Goal: Transaction & Acquisition: Purchase product/service

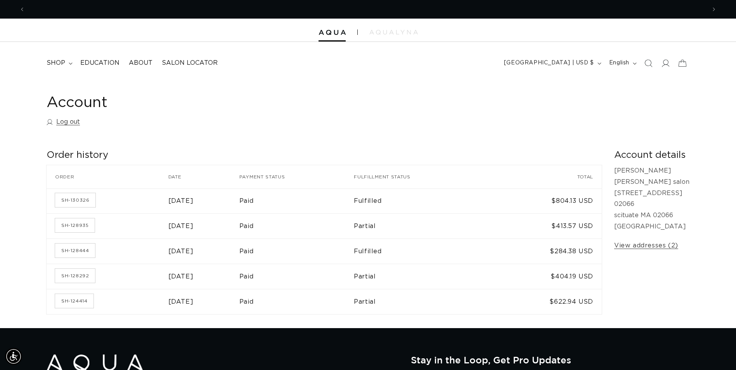
scroll to position [0, 1363]
click at [71, 64] on icon at bounding box center [70, 63] width 3 height 2
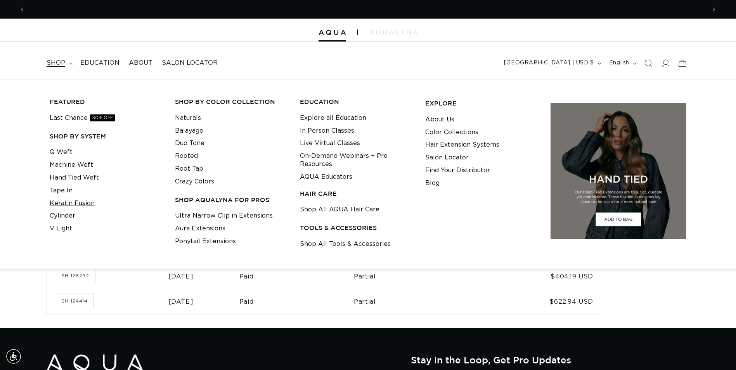
scroll to position [0, 0]
click at [69, 207] on link "Keratin Fusion" at bounding box center [72, 203] width 45 height 13
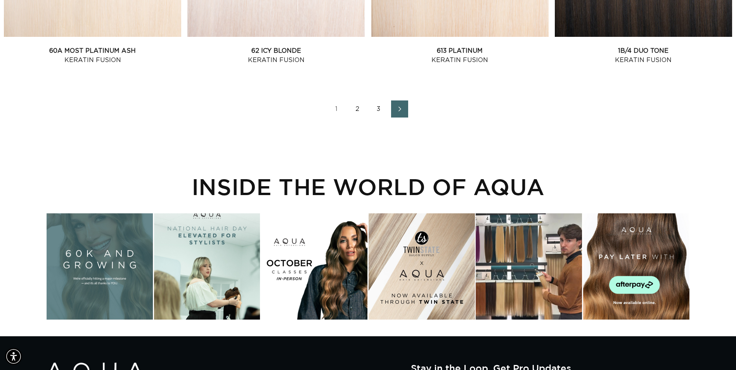
scroll to position [0, 1363]
click at [377, 110] on link "3" at bounding box center [378, 109] width 17 height 17
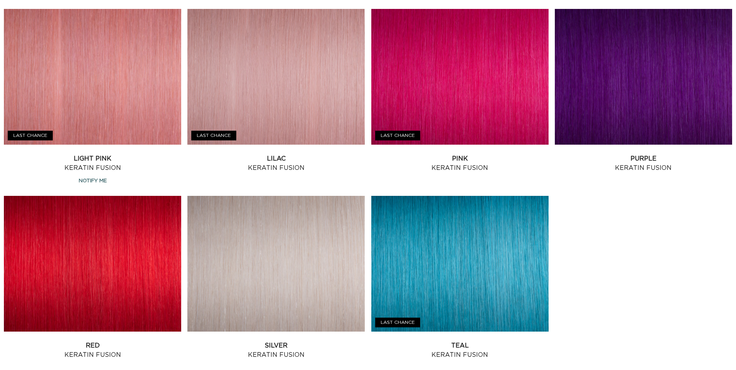
scroll to position [505, 0]
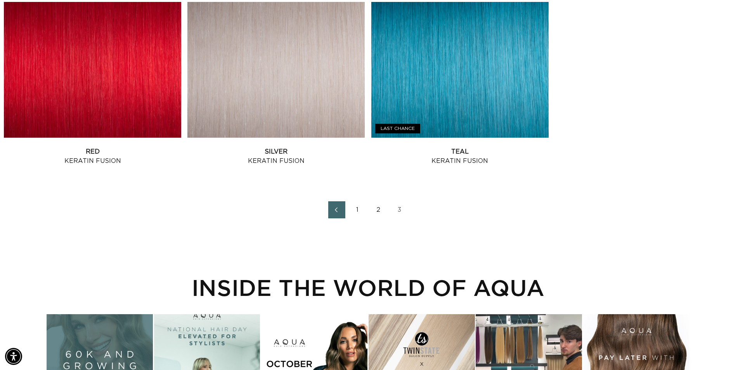
click at [381, 208] on link "2" at bounding box center [378, 209] width 17 height 17
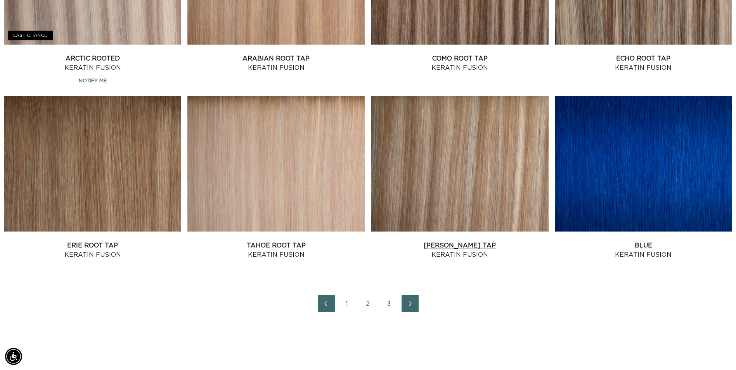
scroll to position [0, 681]
click at [470, 248] on link "Victoria Root Tap Keratin Fusion" at bounding box center [460, 250] width 177 height 19
click at [486, 63] on link "Como Root Tap Keratin Fusion" at bounding box center [460, 63] width 177 height 19
click at [465, 247] on link "Victoria Root Tap Keratin Fusion" at bounding box center [460, 250] width 177 height 19
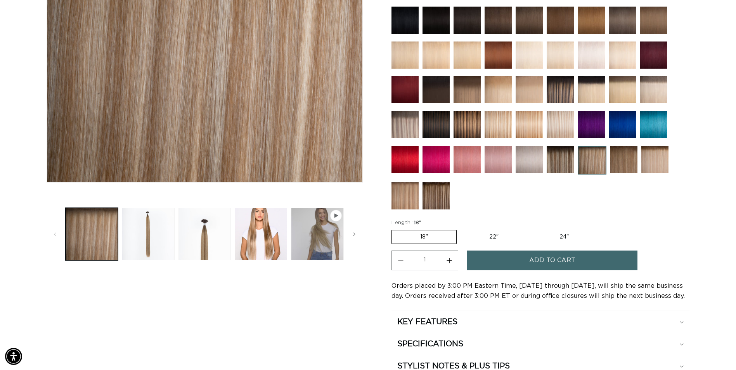
scroll to position [233, 0]
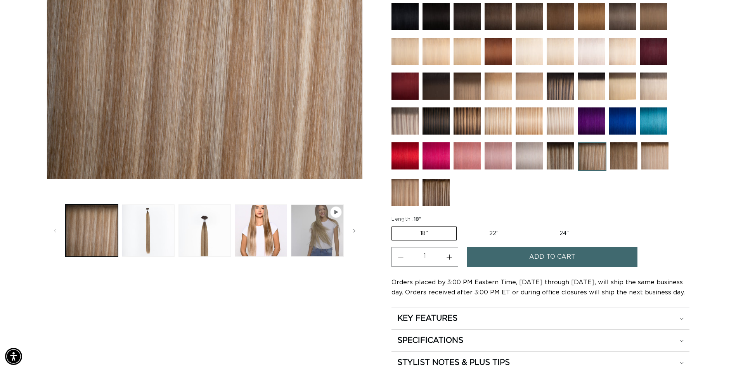
click at [487, 233] on label "22" Variant sold out or unavailable" at bounding box center [494, 233] width 66 height 13
click at [461, 226] on input "22" Variant sold out or unavailable" at bounding box center [461, 225] width 0 height 0
radio input "true"
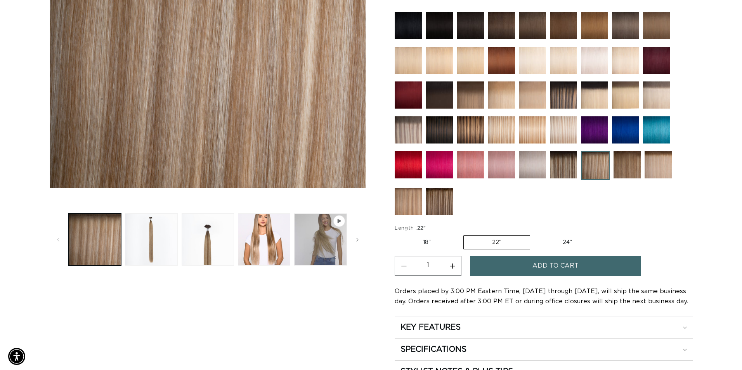
scroll to position [311, 0]
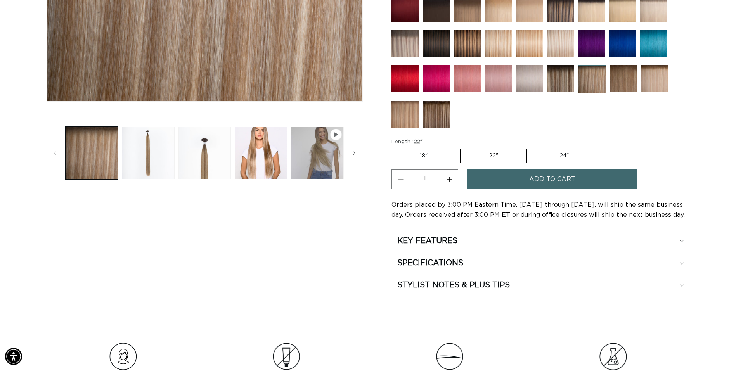
click at [567, 182] on span "Add to cart" at bounding box center [553, 180] width 46 height 20
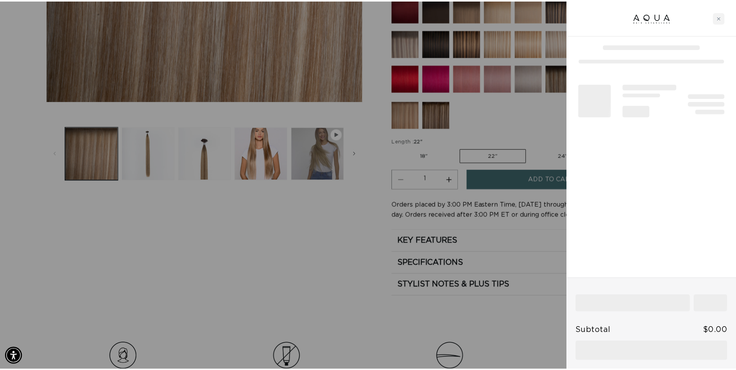
scroll to position [0, 0]
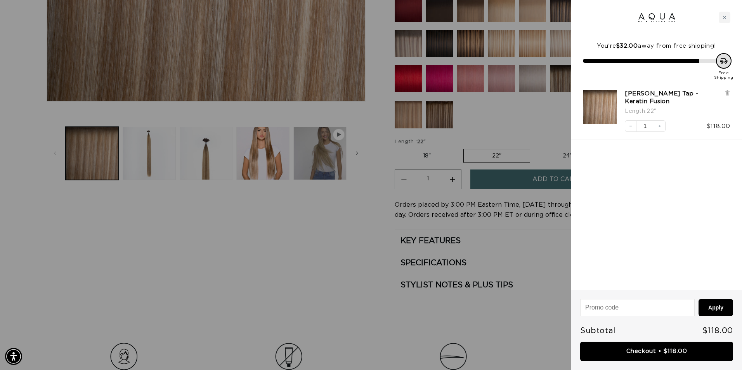
drag, startPoint x: 723, startPoint y: 17, endPoint x: 653, endPoint y: 22, distance: 69.6
click at [724, 17] on icon "Close cart" at bounding box center [725, 18] width 4 height 4
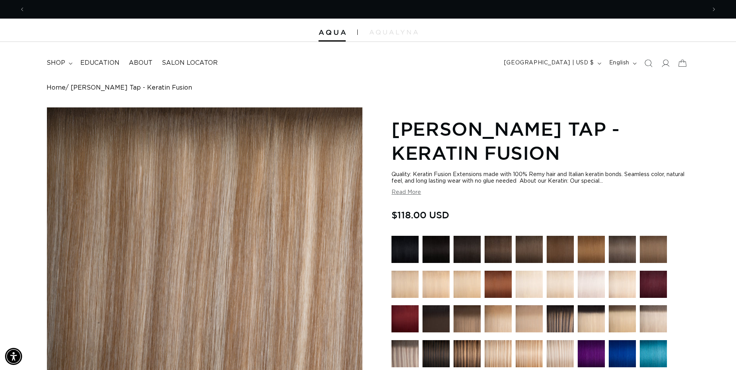
scroll to position [0, 681]
click at [25, 8] on span "Previous announcement" at bounding box center [22, 9] width 8 height 8
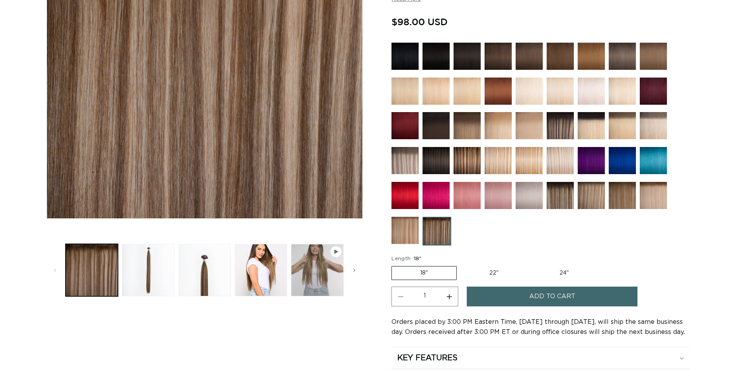
scroll to position [194, 0]
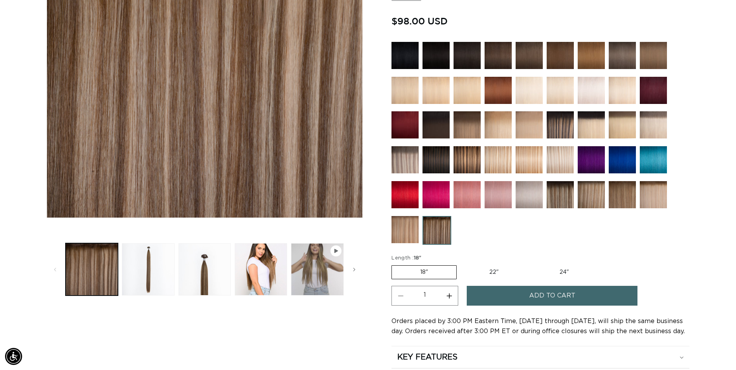
click at [495, 269] on label "22" Variant sold out or unavailable" at bounding box center [494, 272] width 66 height 13
click at [461, 264] on input "22" Variant sold out or unavailable" at bounding box center [461, 264] width 0 height 0
radio input "true"
click at [536, 292] on span "Add to cart" at bounding box center [553, 296] width 46 height 20
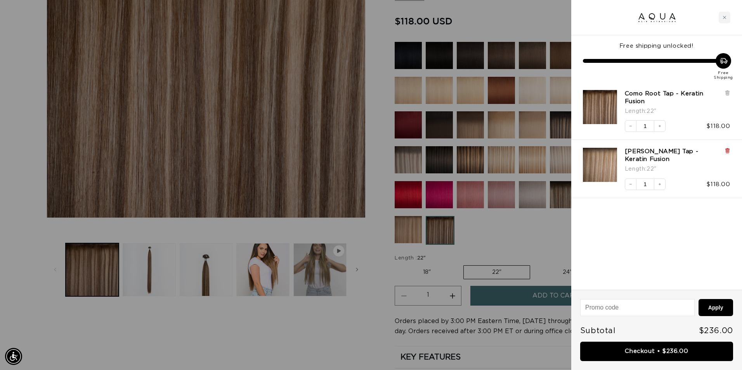
click at [726, 150] on icon at bounding box center [728, 151] width 6 height 6
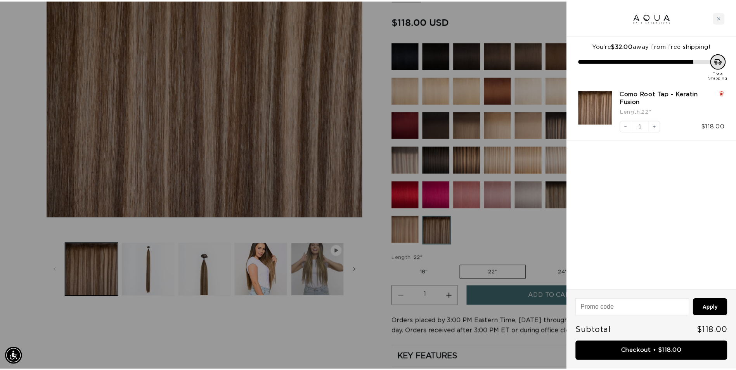
scroll to position [0, 687]
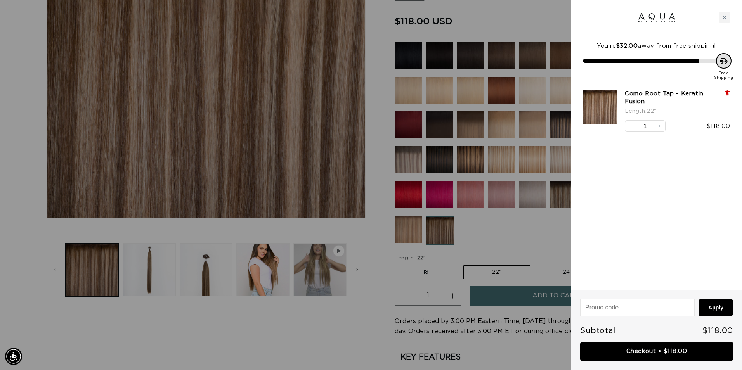
click at [729, 91] on icon at bounding box center [728, 91] width 4 height 0
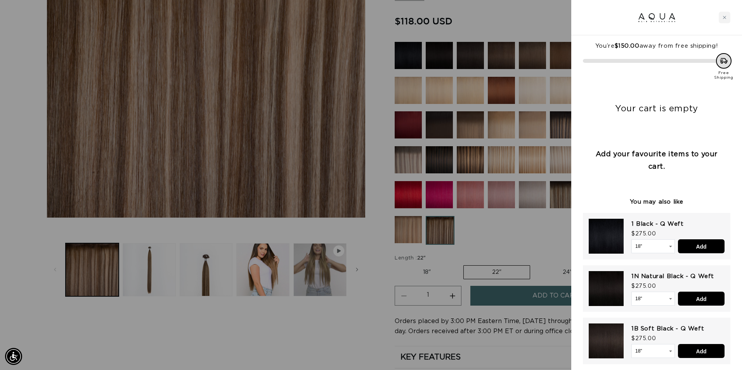
click at [385, 272] on div at bounding box center [371, 185] width 742 height 370
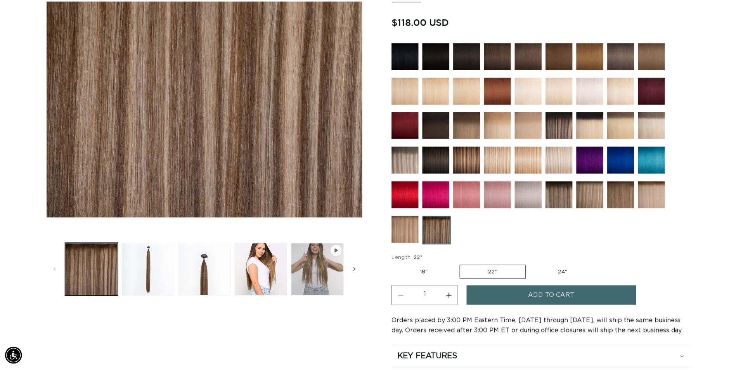
scroll to position [0, 681]
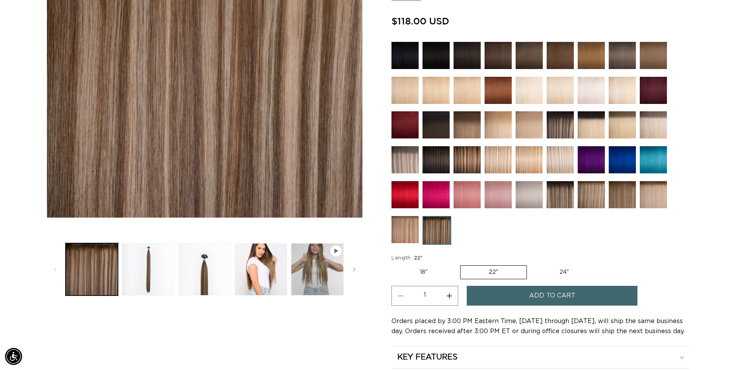
click at [418, 276] on label "18" Variant sold out or unavailable" at bounding box center [424, 272] width 64 height 13
click at [394, 264] on input "18" Variant sold out or unavailable" at bounding box center [394, 264] width 0 height 0
radio input "true"
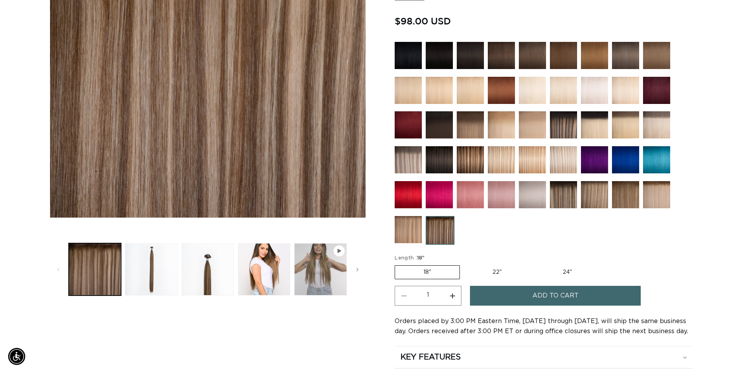
scroll to position [0, 1363]
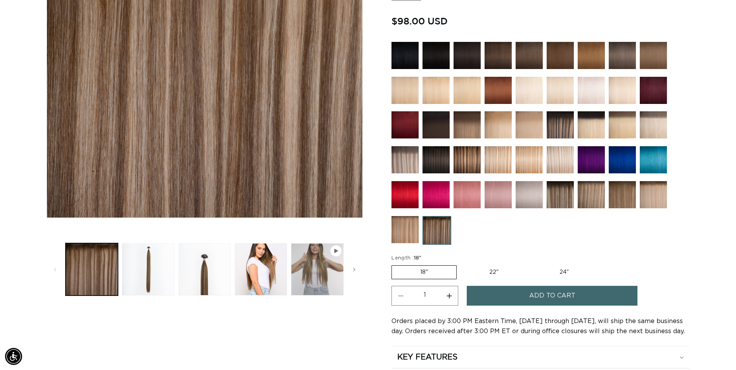
click at [515, 302] on button "Add to cart" at bounding box center [552, 296] width 171 height 20
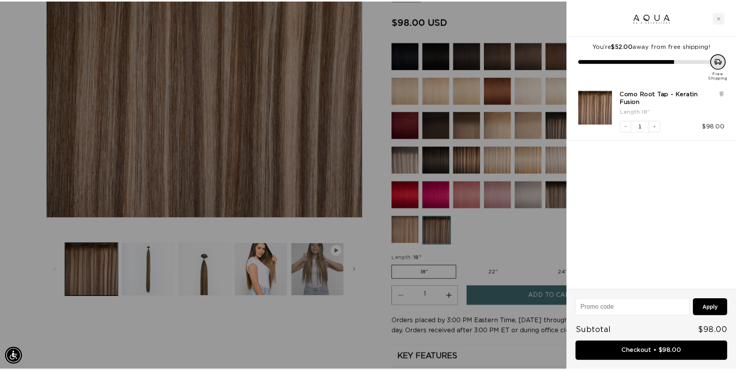
scroll to position [0, 0]
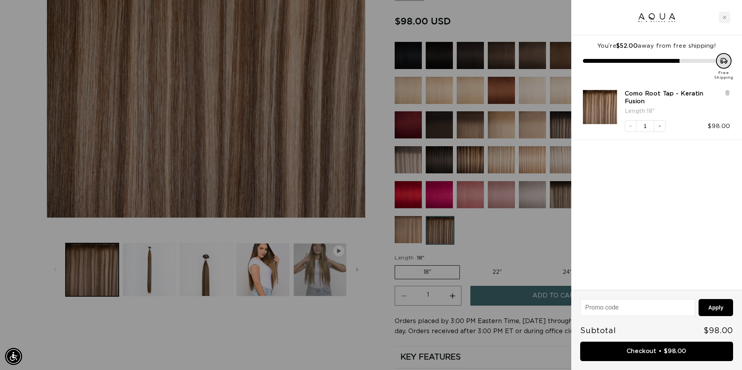
click at [493, 269] on div at bounding box center [371, 185] width 742 height 370
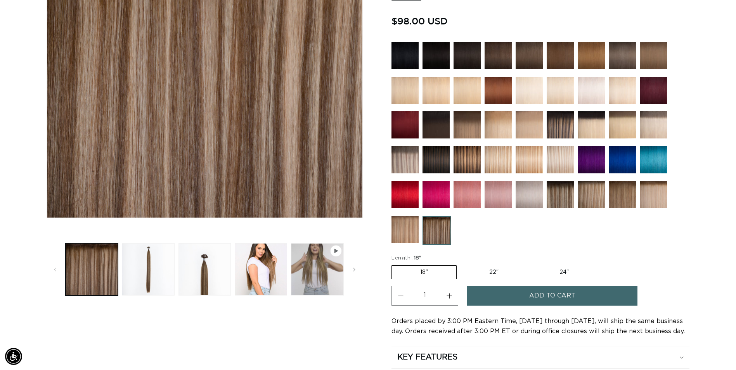
click at [493, 270] on label "22" Variant sold out or unavailable" at bounding box center [494, 272] width 66 height 13
click at [461, 264] on input "22" Variant sold out or unavailable" at bounding box center [461, 264] width 0 height 0
radio input "true"
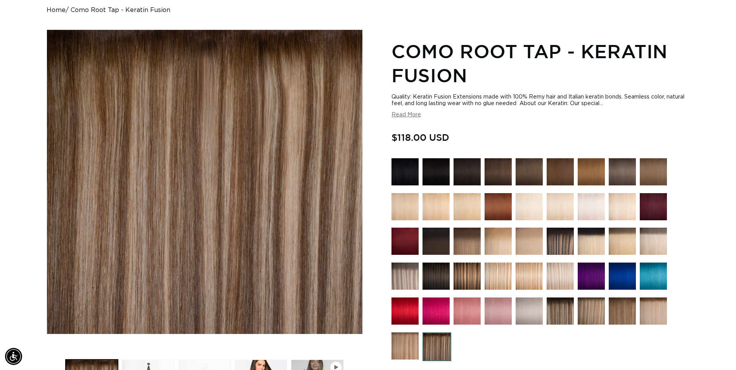
scroll to position [0, 681]
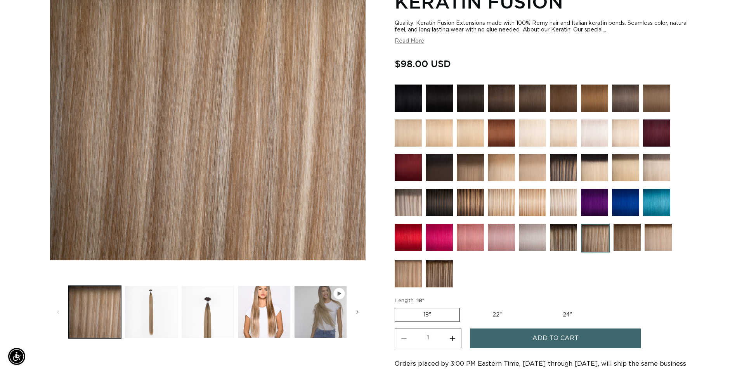
scroll to position [194, 0]
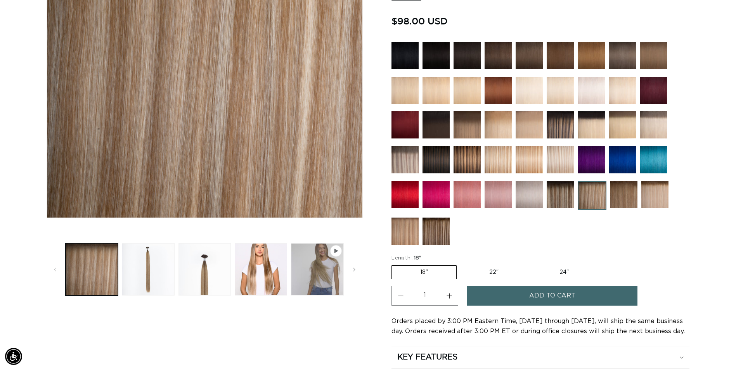
click at [497, 298] on button "Add to cart" at bounding box center [552, 296] width 171 height 20
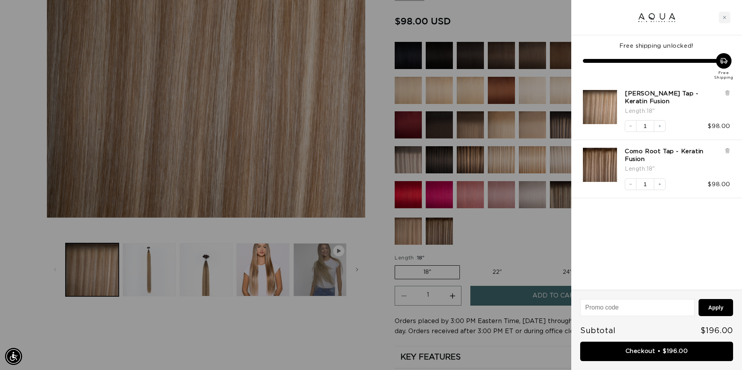
scroll to position [0, 0]
click at [667, 345] on link "Checkout • $196.00" at bounding box center [656, 352] width 153 height 20
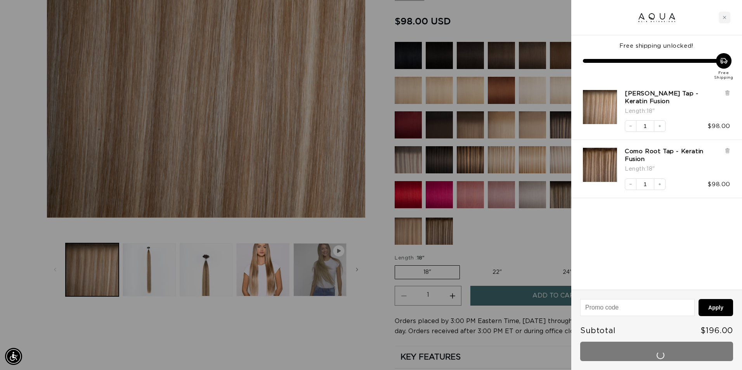
scroll to position [0, 687]
